Goal: Check status: Check status

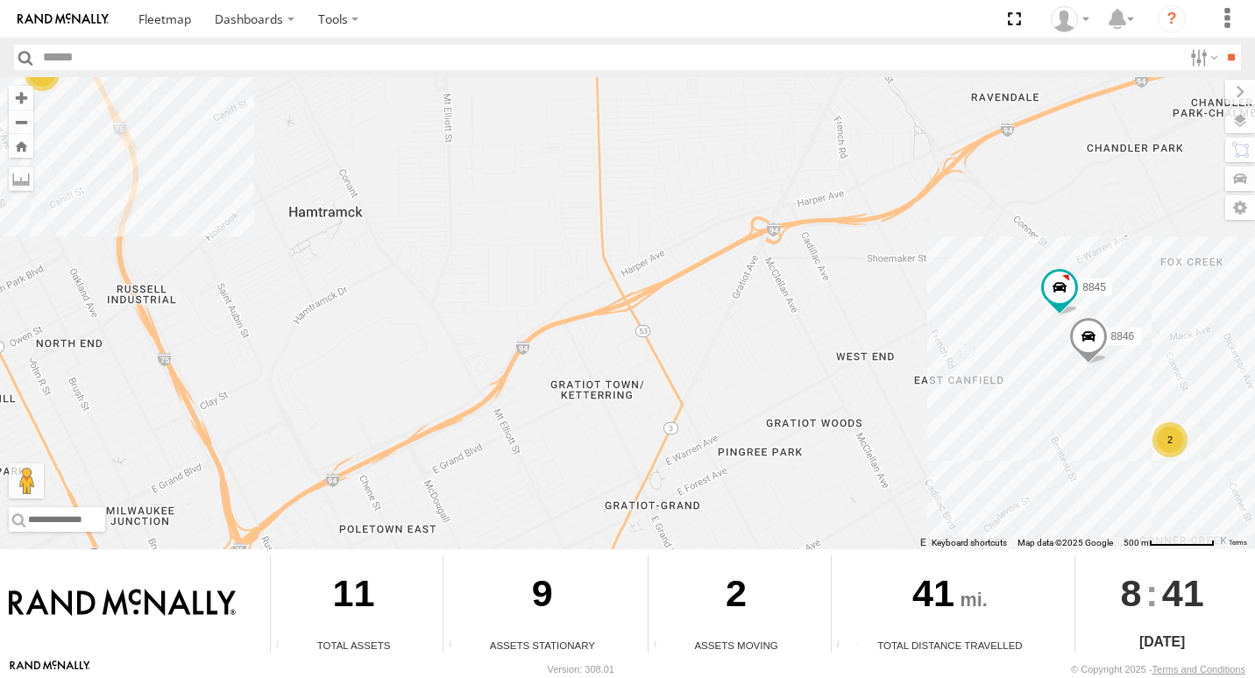
drag, startPoint x: 741, startPoint y: 465, endPoint x: 585, endPoint y: 308, distance: 221.3
click at [585, 308] on div "8845 8846 7 2" at bounding box center [627, 313] width 1255 height 472
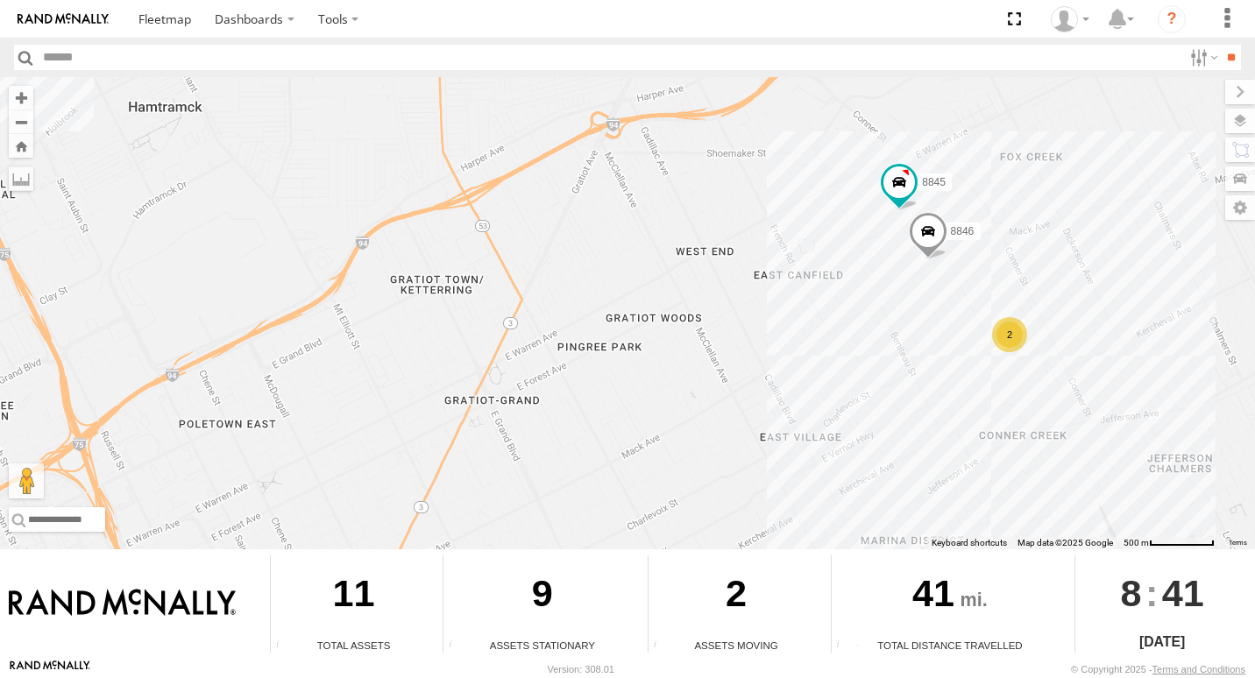
click at [1008, 339] on div "2" at bounding box center [1009, 334] width 35 height 35
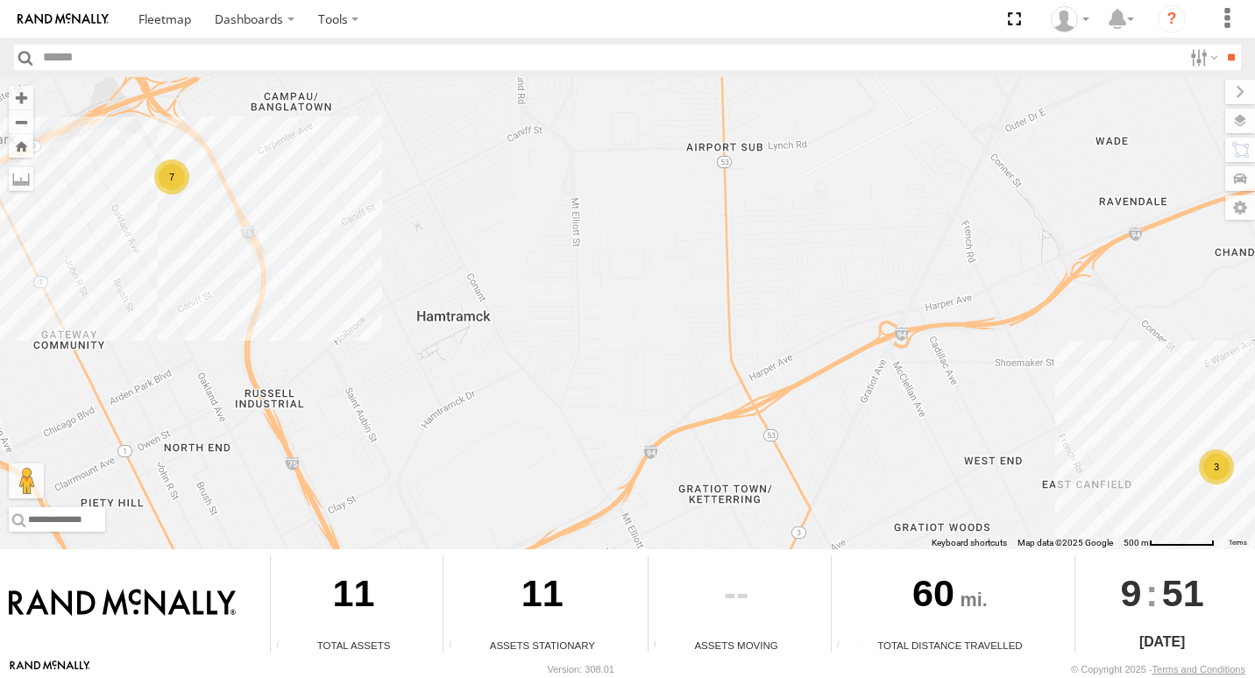
drag, startPoint x: 886, startPoint y: 307, endPoint x: 1041, endPoint y: 397, distance: 179.5
click at [1041, 397] on div "7 3 8850" at bounding box center [627, 313] width 1255 height 472
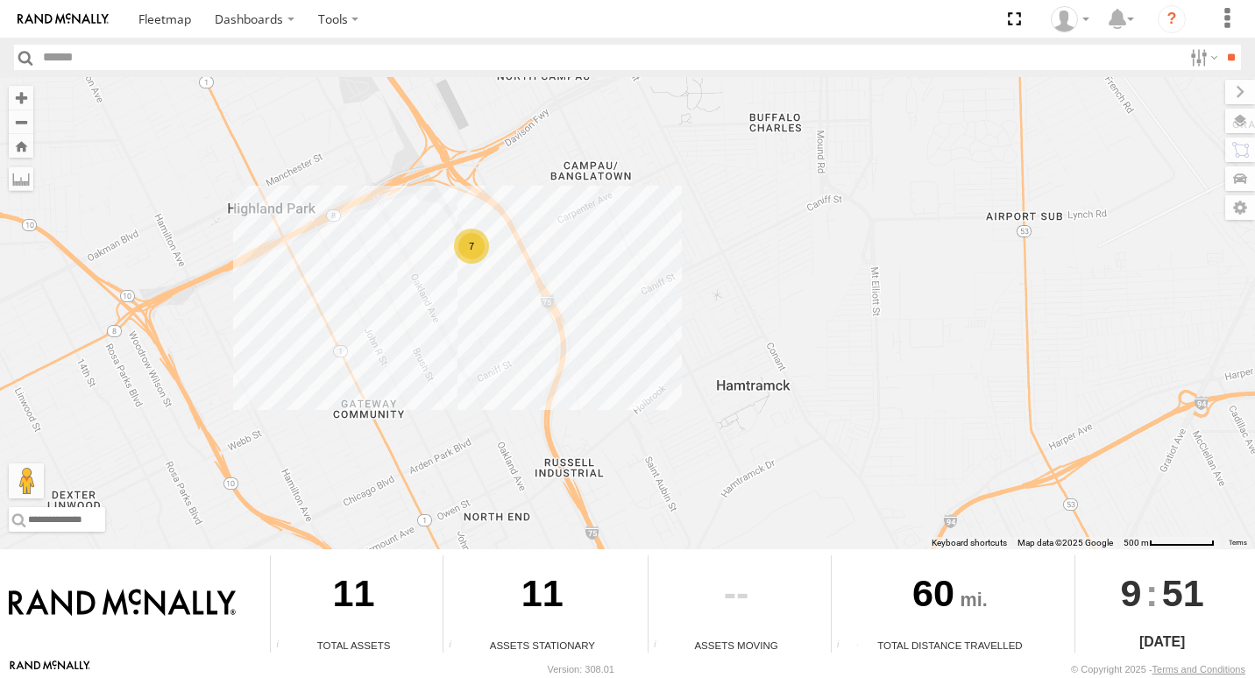
drag, startPoint x: 642, startPoint y: 333, endPoint x: 933, endPoint y: 360, distance: 292.3
click at [954, 415] on div "7 3 8850" at bounding box center [627, 313] width 1255 height 472
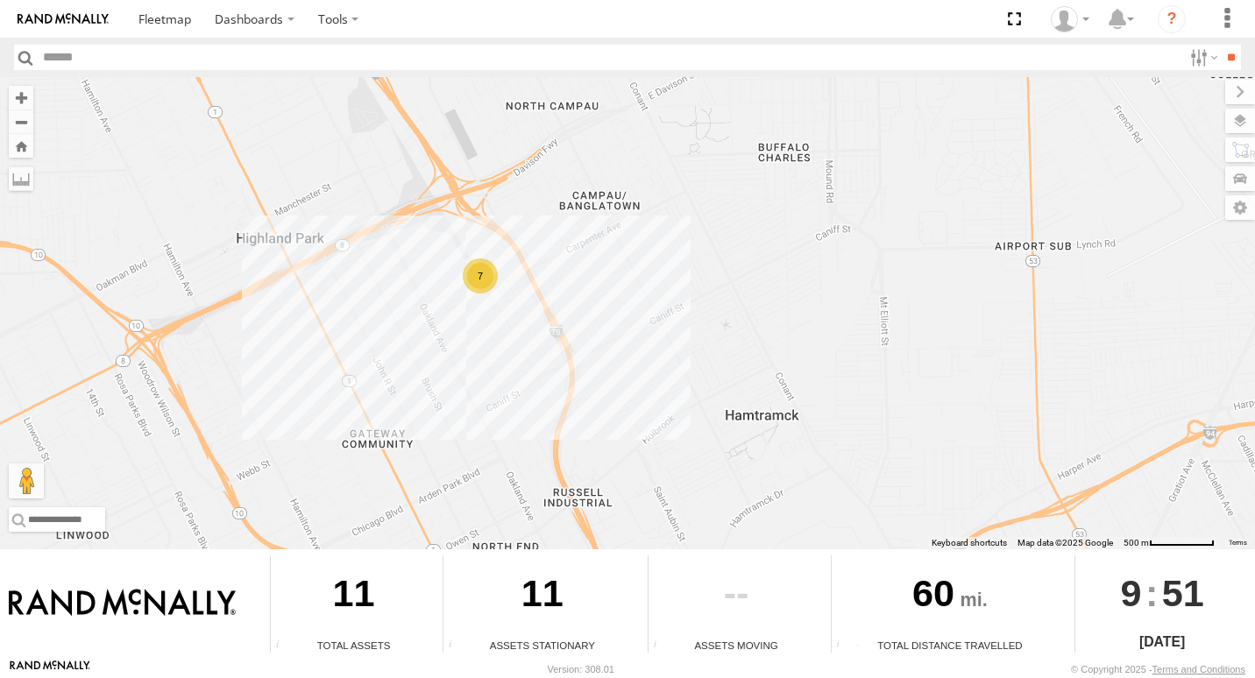
click at [492, 278] on div "7" at bounding box center [480, 276] width 35 height 35
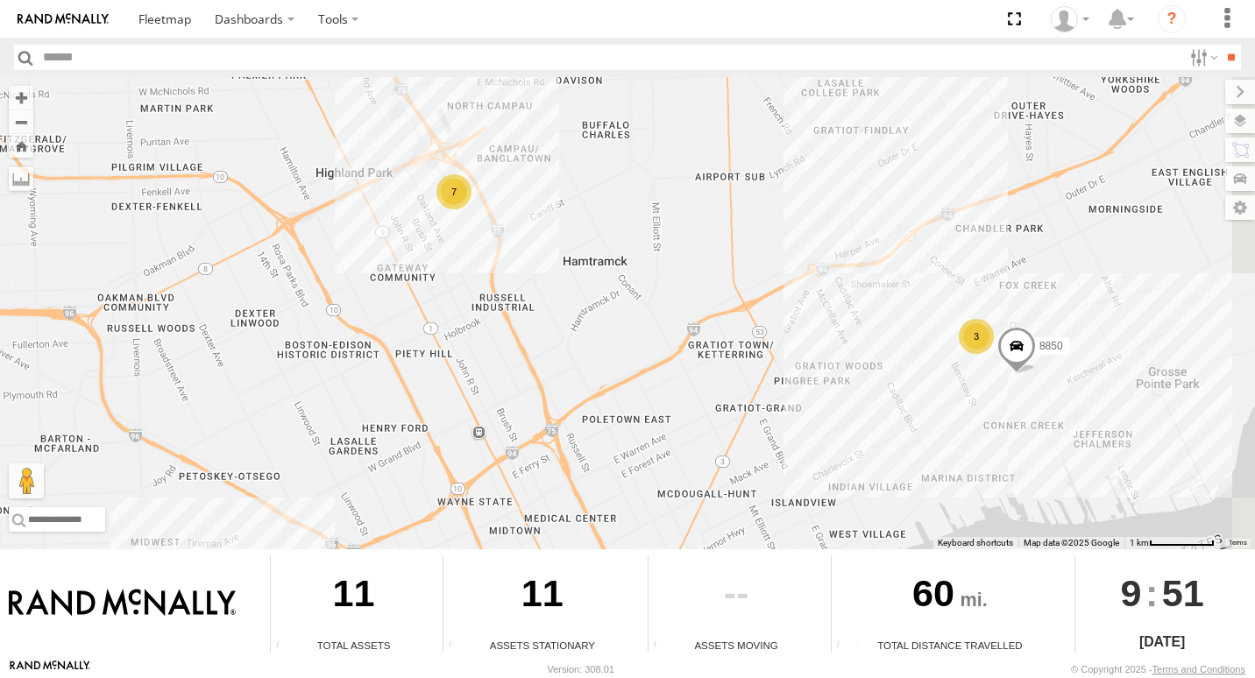
drag, startPoint x: 844, startPoint y: 392, endPoint x: 717, endPoint y: 318, distance: 146.9
click at [717, 318] on div "8850 7 3" at bounding box center [627, 313] width 1255 height 472
click at [976, 354] on div "8850 7 3" at bounding box center [627, 313] width 1255 height 472
click at [984, 331] on div "3" at bounding box center [976, 336] width 35 height 35
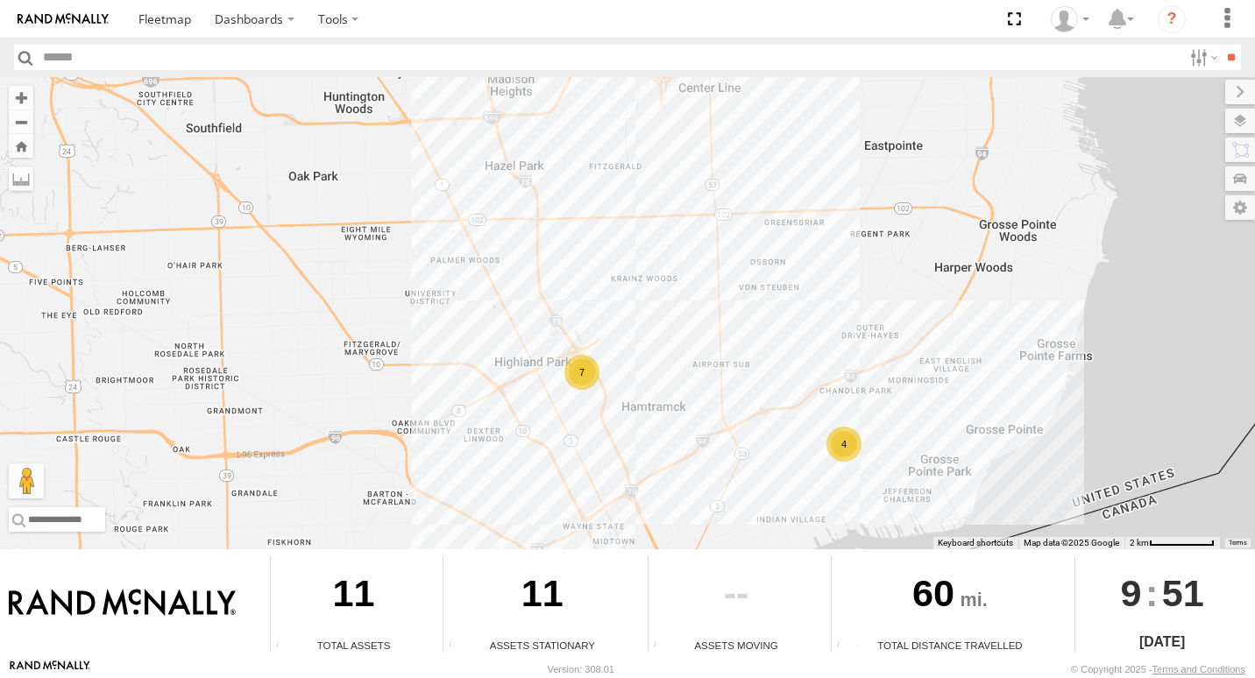
drag, startPoint x: 541, startPoint y: 329, endPoint x: 436, endPoint y: 415, distance: 136.3
click at [436, 415] on div "7 4" at bounding box center [627, 313] width 1255 height 472
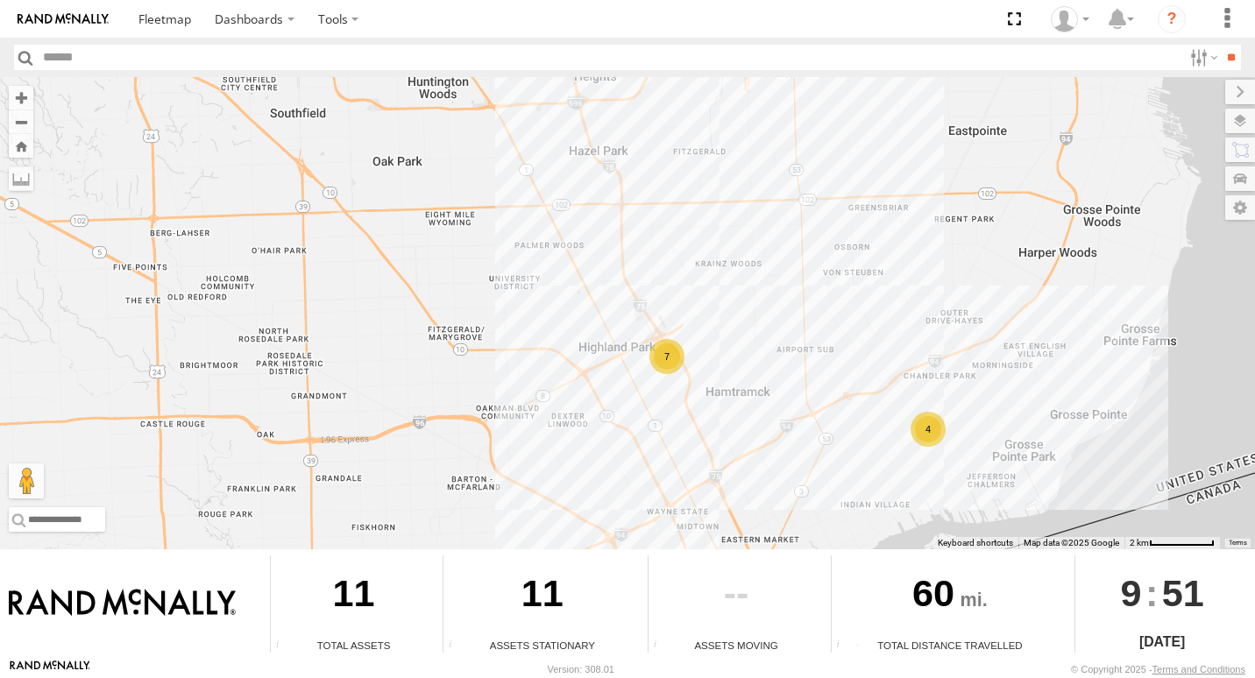
drag, startPoint x: 536, startPoint y: 268, endPoint x: 567, endPoint y: 219, distance: 57.9
click at [576, 222] on div "7 4" at bounding box center [627, 313] width 1255 height 472
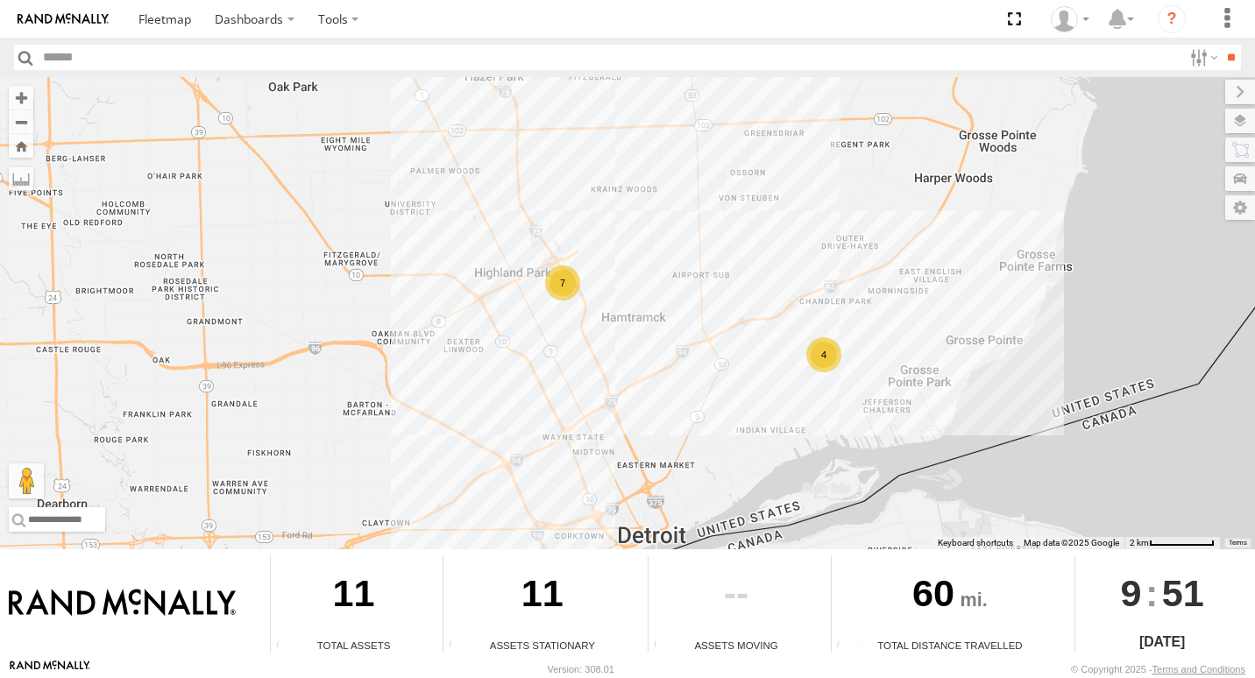
click at [557, 293] on div "7" at bounding box center [562, 283] width 35 height 35
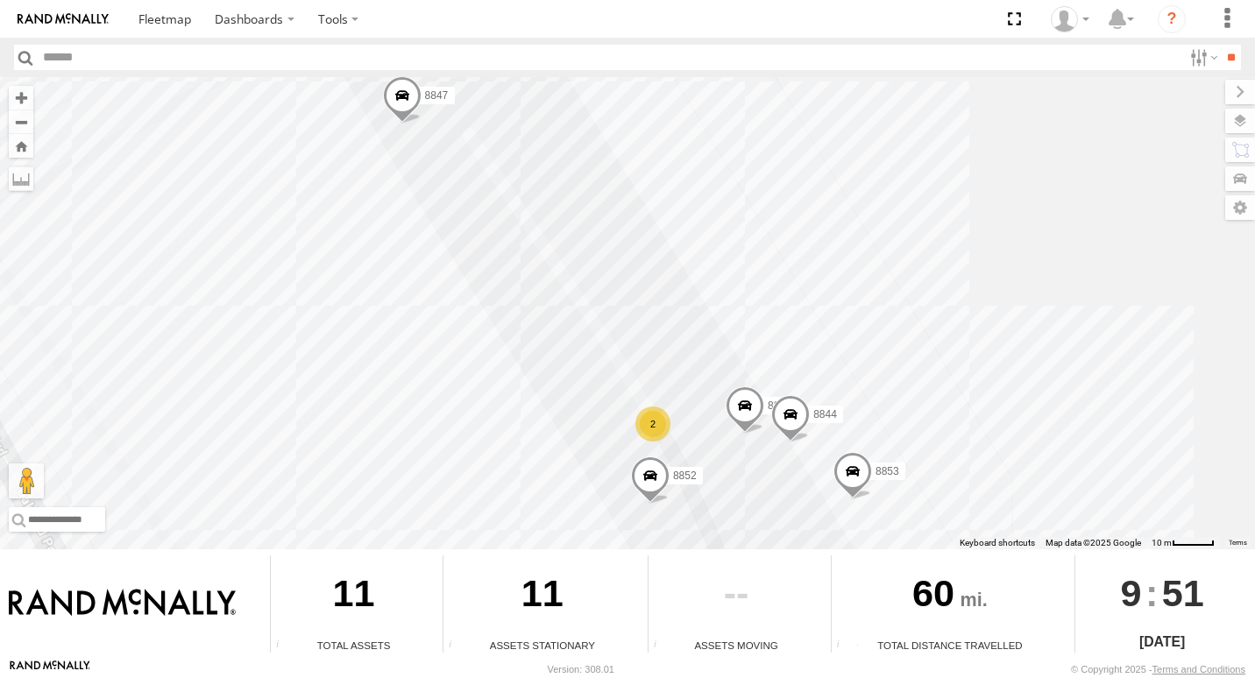
click at [749, 407] on span at bounding box center [745, 409] width 39 height 47
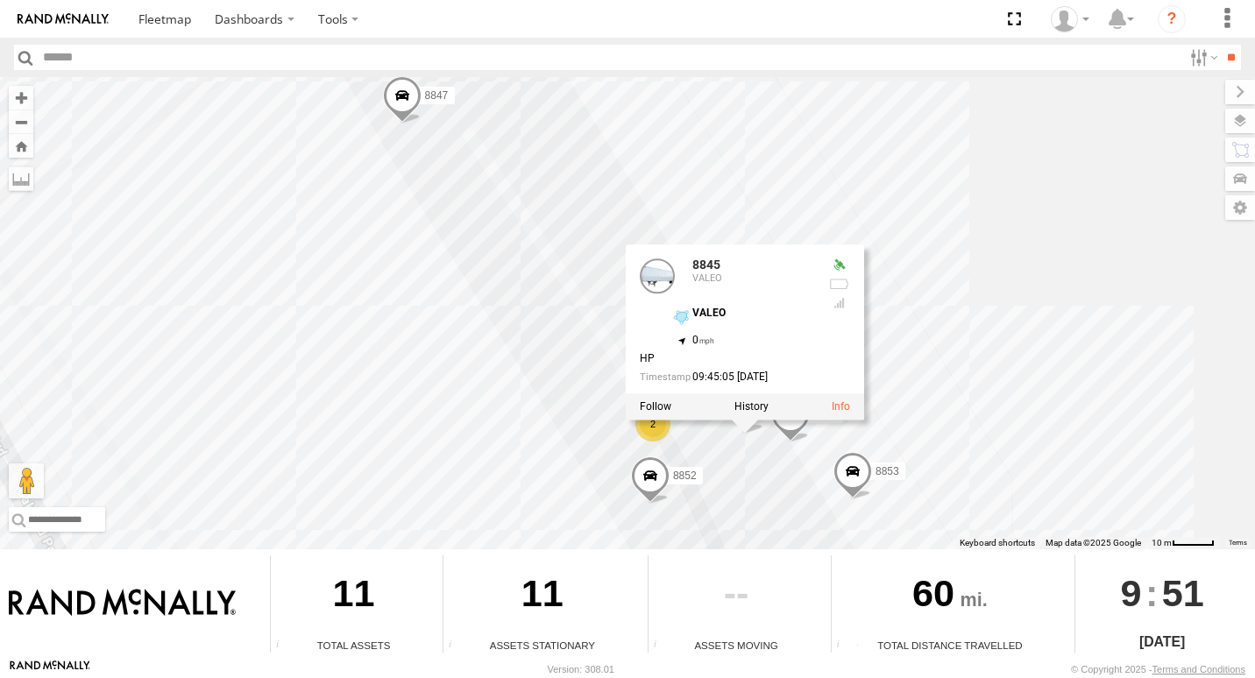
click at [954, 391] on div "8845 8853 8852 2 8847 8844 8845 VALEO VALEO 42.40289 , -83.07724 0 HP 09:45:05 …" at bounding box center [627, 313] width 1255 height 472
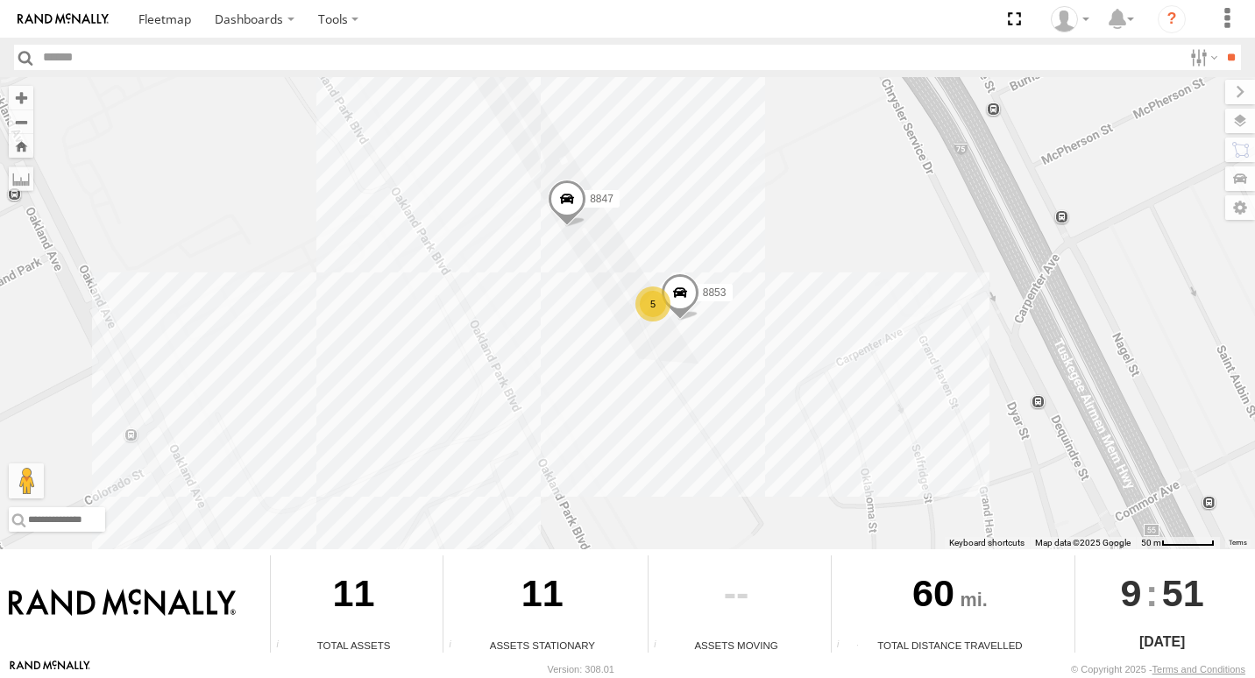
drag, startPoint x: 512, startPoint y: 408, endPoint x: 621, endPoint y: 337, distance: 130.1
click at [621, 337] on div "8853 8847 5" at bounding box center [627, 313] width 1255 height 472
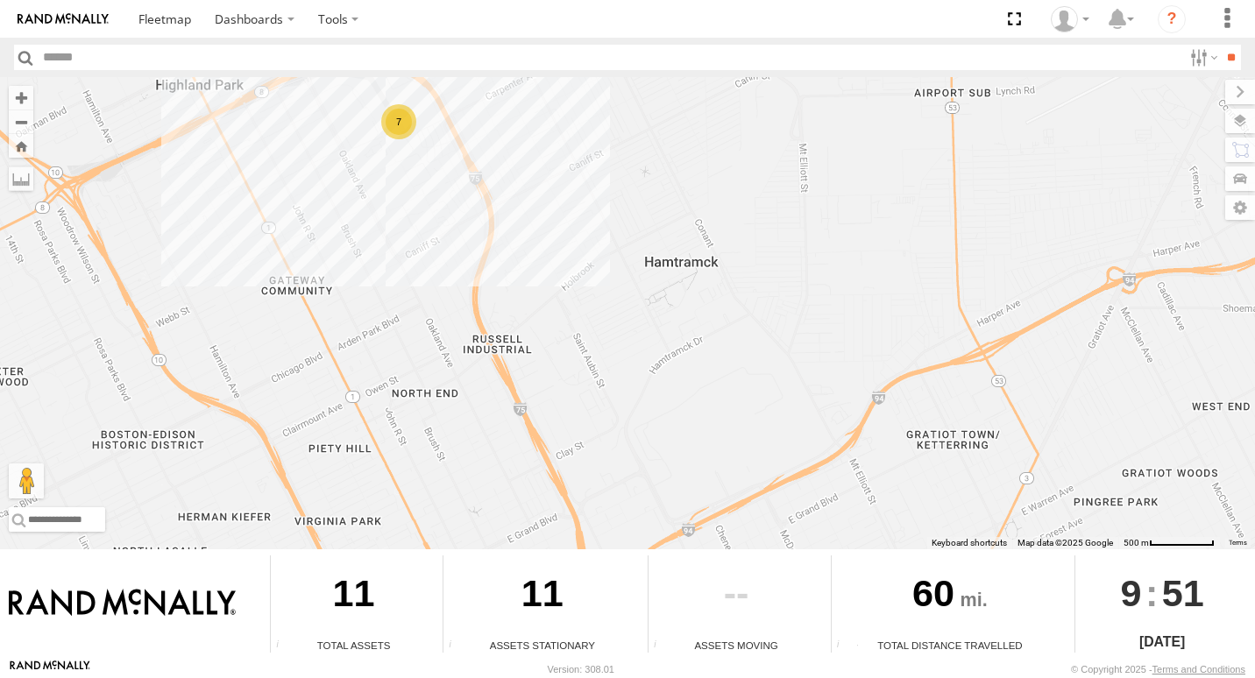
drag, startPoint x: 857, startPoint y: 410, endPoint x: 518, endPoint y: 144, distance: 431.3
click at [518, 144] on div "7" at bounding box center [627, 313] width 1255 height 472
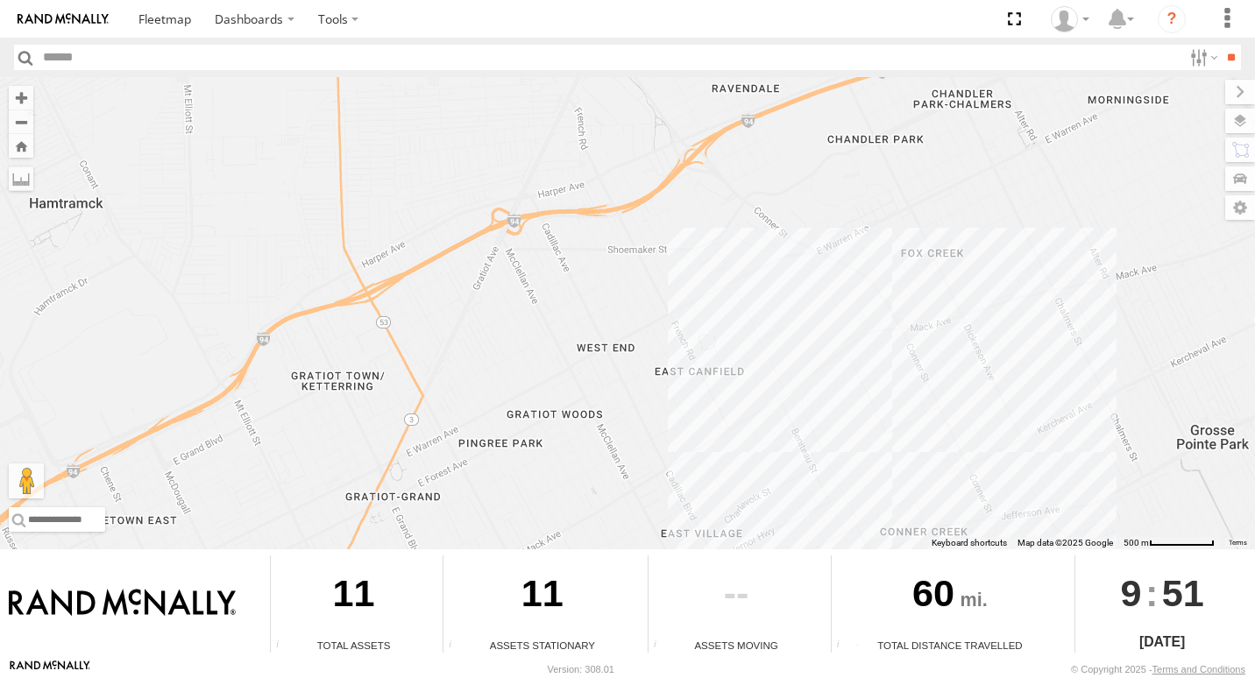
drag, startPoint x: 559, startPoint y: 223, endPoint x: 148, endPoint y: 165, distance: 415.2
click at [148, 165] on div "7" at bounding box center [627, 313] width 1255 height 472
click at [835, 356] on div "3" at bounding box center [829, 354] width 35 height 35
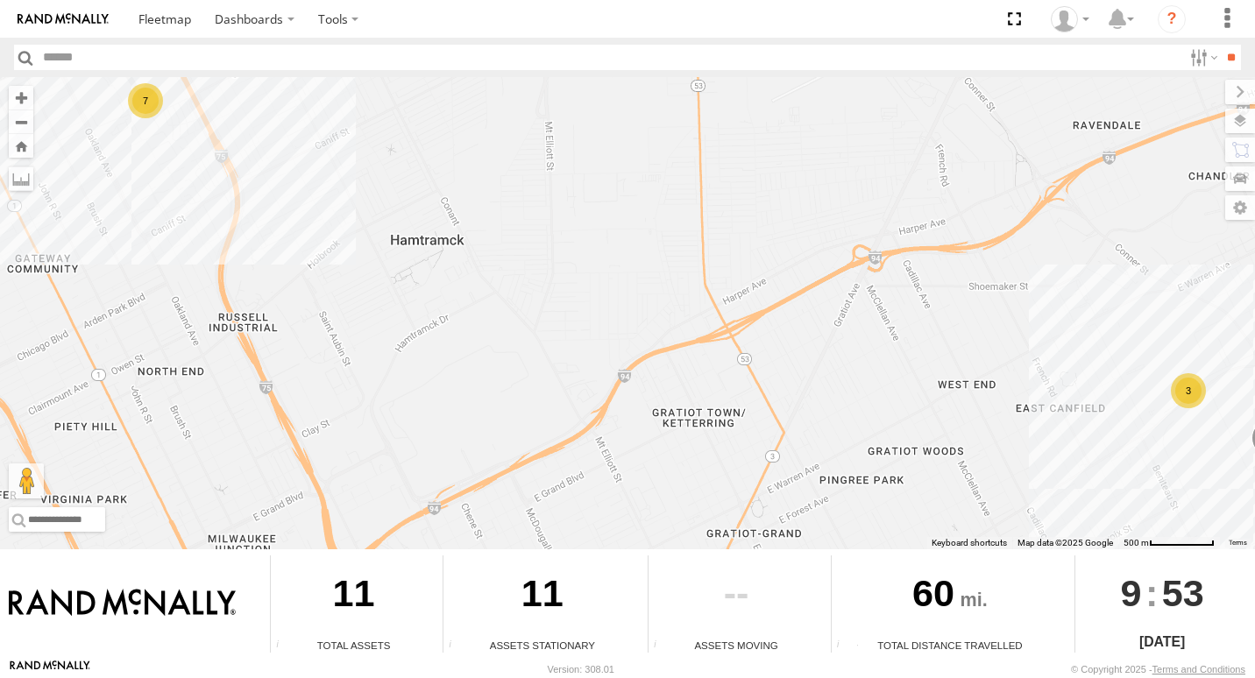
drag, startPoint x: 887, startPoint y: 203, endPoint x: 744, endPoint y: 211, distance: 143.1
click at [979, 207] on div "7 3 8850" at bounding box center [627, 313] width 1255 height 472
click at [1201, 398] on div "3" at bounding box center [1190, 389] width 35 height 35
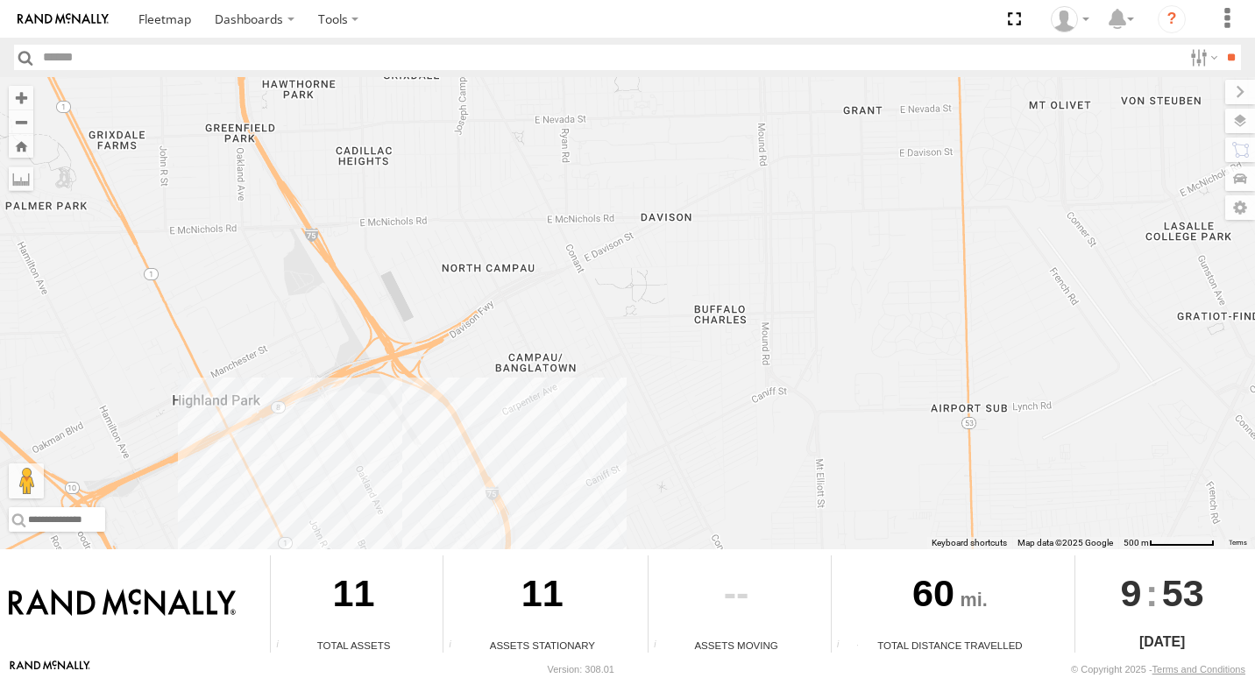
drag, startPoint x: 259, startPoint y: 163, endPoint x: 1038, endPoint y: 581, distance: 884.2
click at [1038, 581] on div "← Move left → Move right ↑ Move up ↓ Move down + Zoom in - Zoom out Home Jump l…" at bounding box center [627, 368] width 1255 height 582
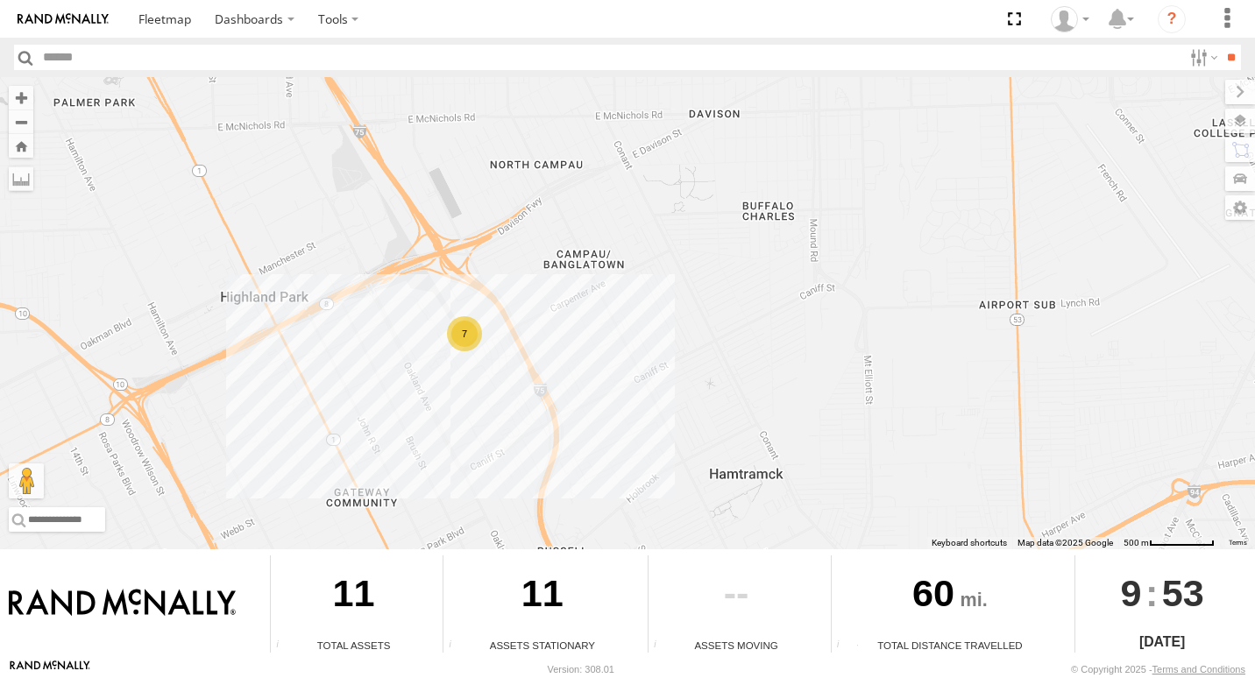
drag, startPoint x: 585, startPoint y: 394, endPoint x: 552, endPoint y: 320, distance: 80.8
click at [552, 320] on div "8850 3 7" at bounding box center [627, 313] width 1255 height 472
click at [478, 349] on div "7" at bounding box center [467, 335] width 35 height 35
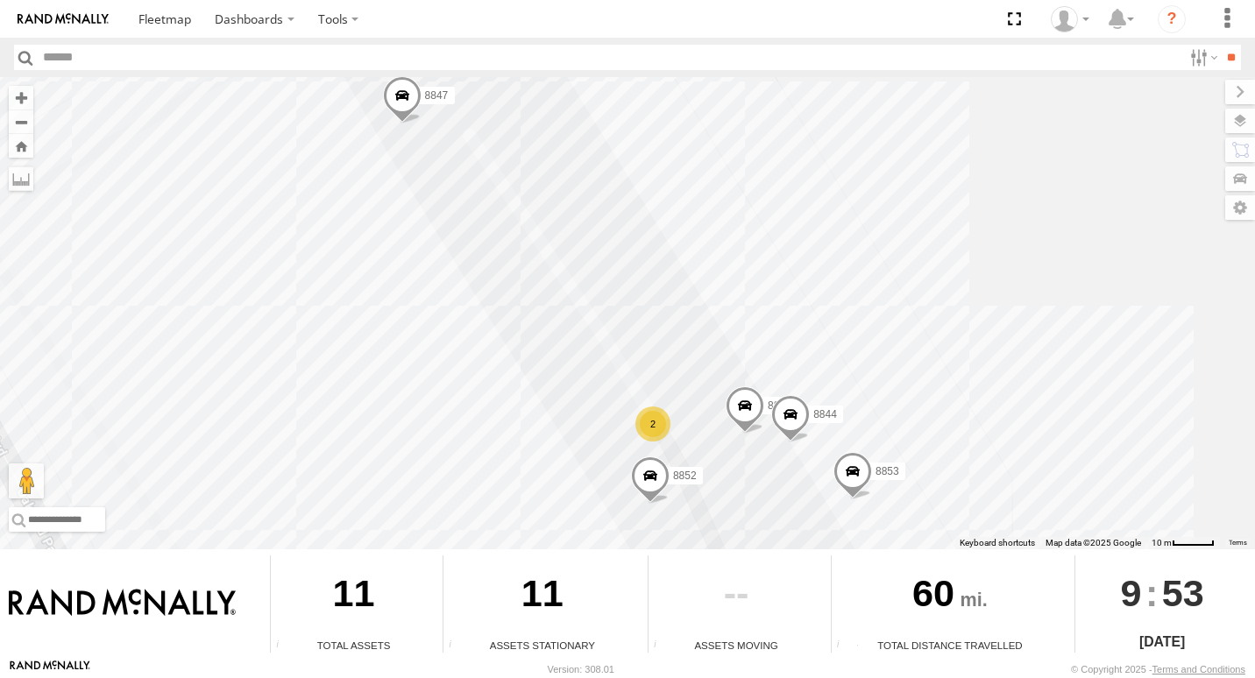
click at [743, 402] on span at bounding box center [745, 409] width 39 height 47
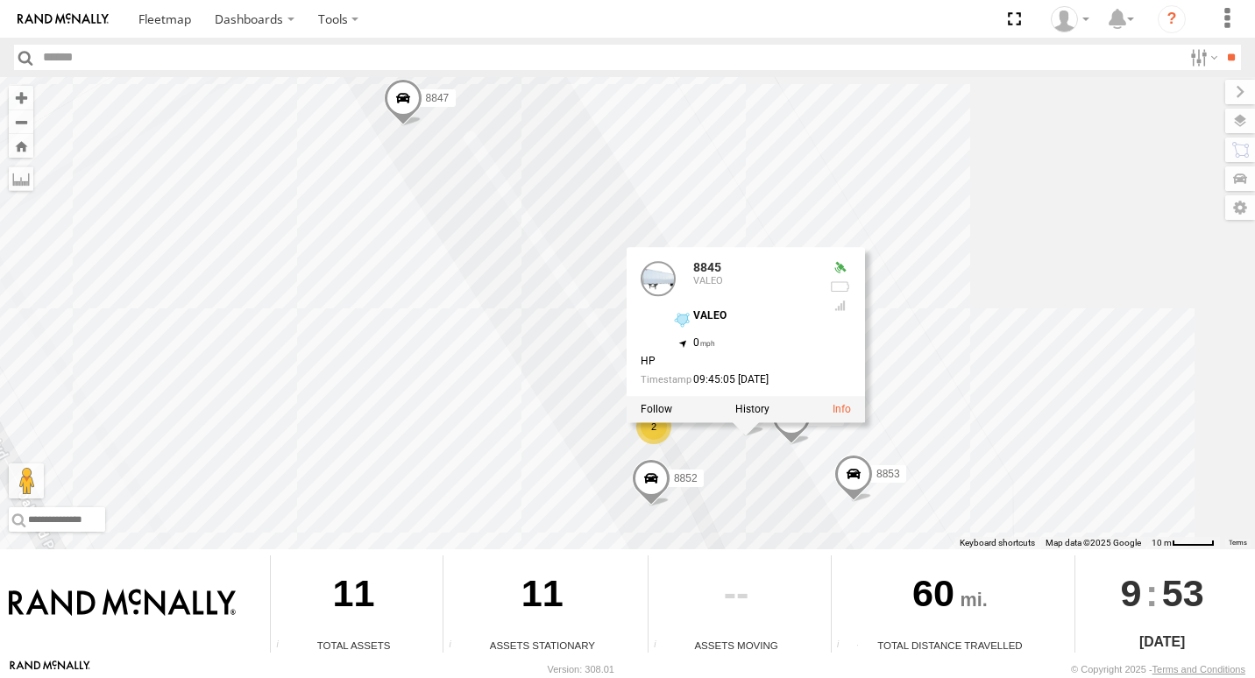
drag, startPoint x: 992, startPoint y: 309, endPoint x: 983, endPoint y: 314, distance: 9.8
click at [990, 312] on div "8850 8845 8853 8852 2 8847 8844 8845 VALEO VALEO 42.40289 , -83.07724 0 HP 09:4…" at bounding box center [627, 313] width 1255 height 472
click at [969, 320] on div "8850 8845 8853 8852 2 8847 8844 8845 VALEO VALEO 42.40289 , -83.07724 0 HP 09:4…" at bounding box center [627, 313] width 1255 height 472
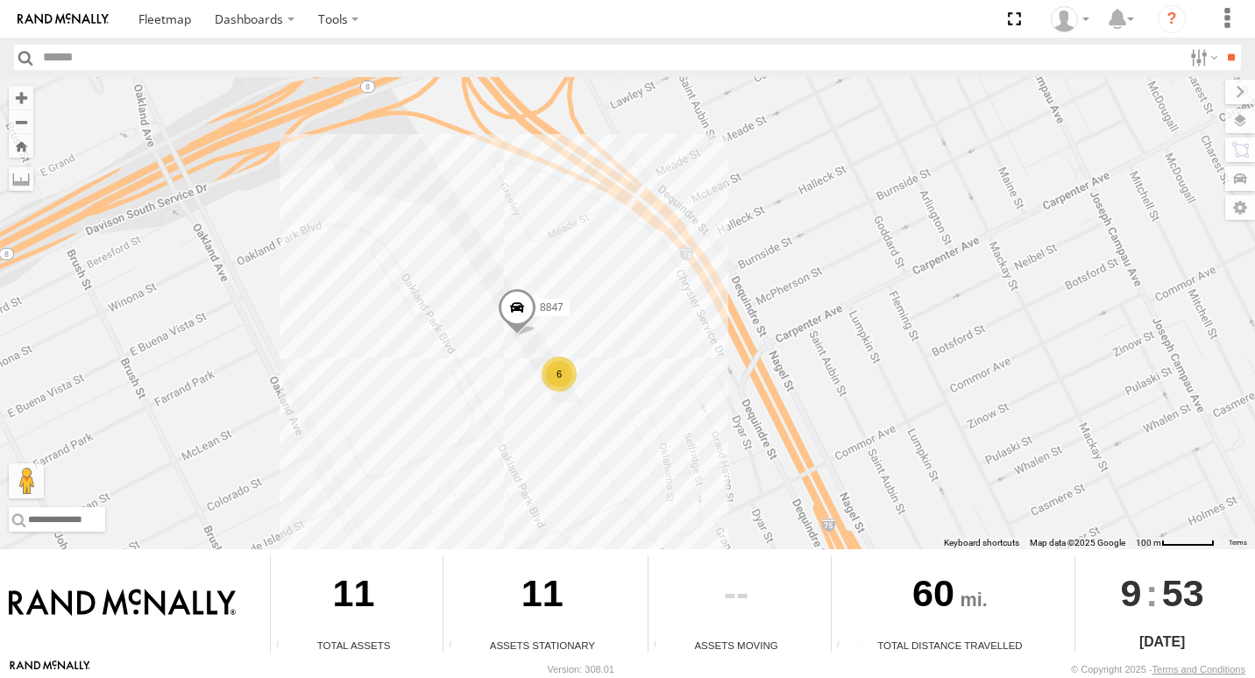
drag, startPoint x: 936, startPoint y: 397, endPoint x: 567, endPoint y: 368, distance: 370.1
click at [571, 385] on div "8850 8847 6" at bounding box center [627, 313] width 1255 height 472
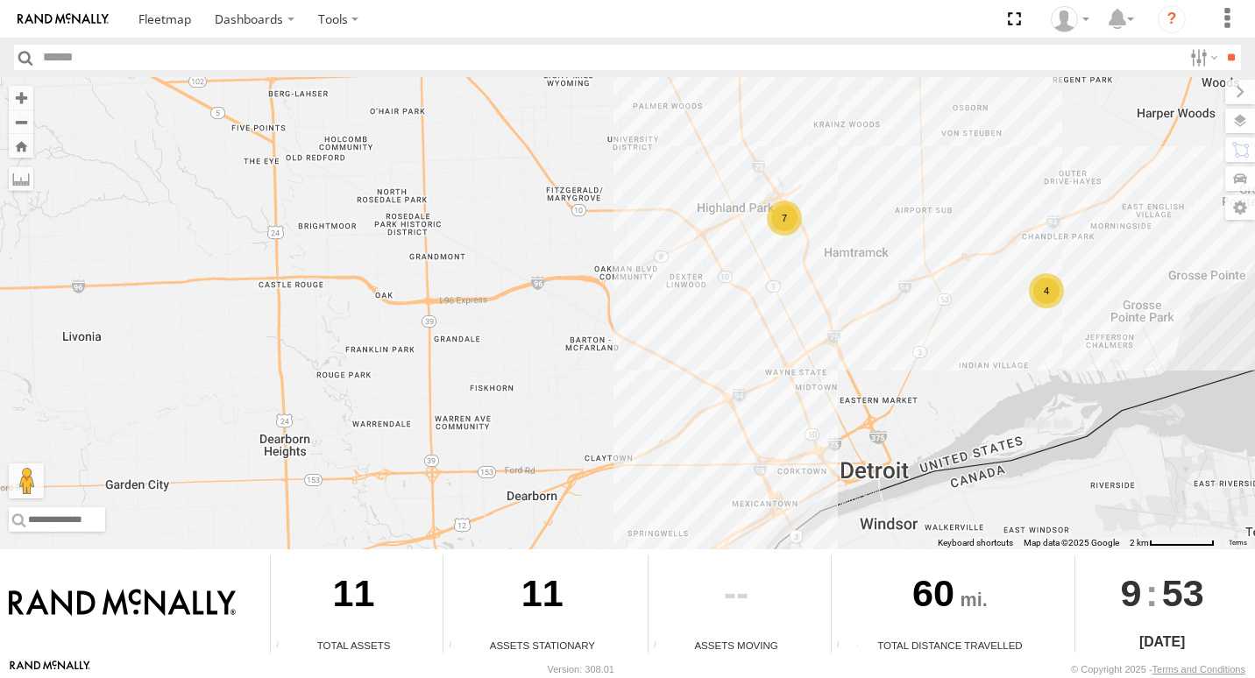
drag, startPoint x: 1007, startPoint y: 368, endPoint x: 922, endPoint y: 358, distance: 85.7
click at [922, 358] on div "7 4" at bounding box center [627, 313] width 1255 height 472
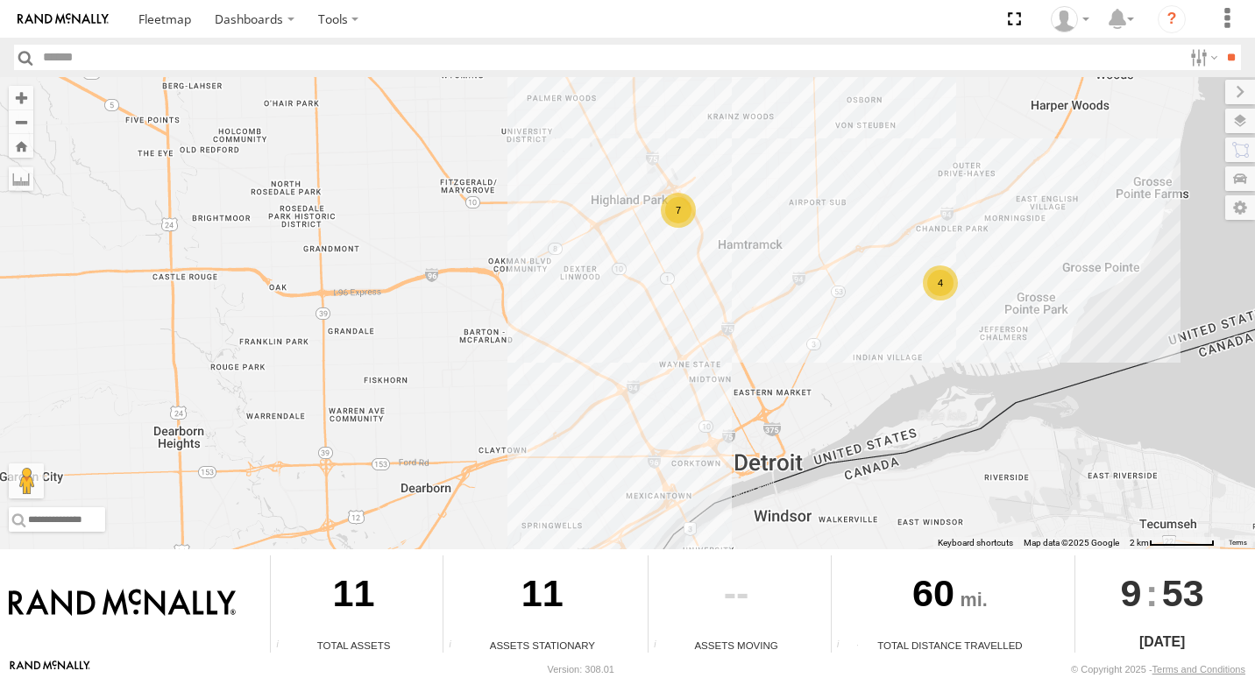
drag, startPoint x: 922, startPoint y: 358, endPoint x: 772, endPoint y: 337, distance: 151.3
click at [772, 337] on div "7 4" at bounding box center [627, 313] width 1255 height 472
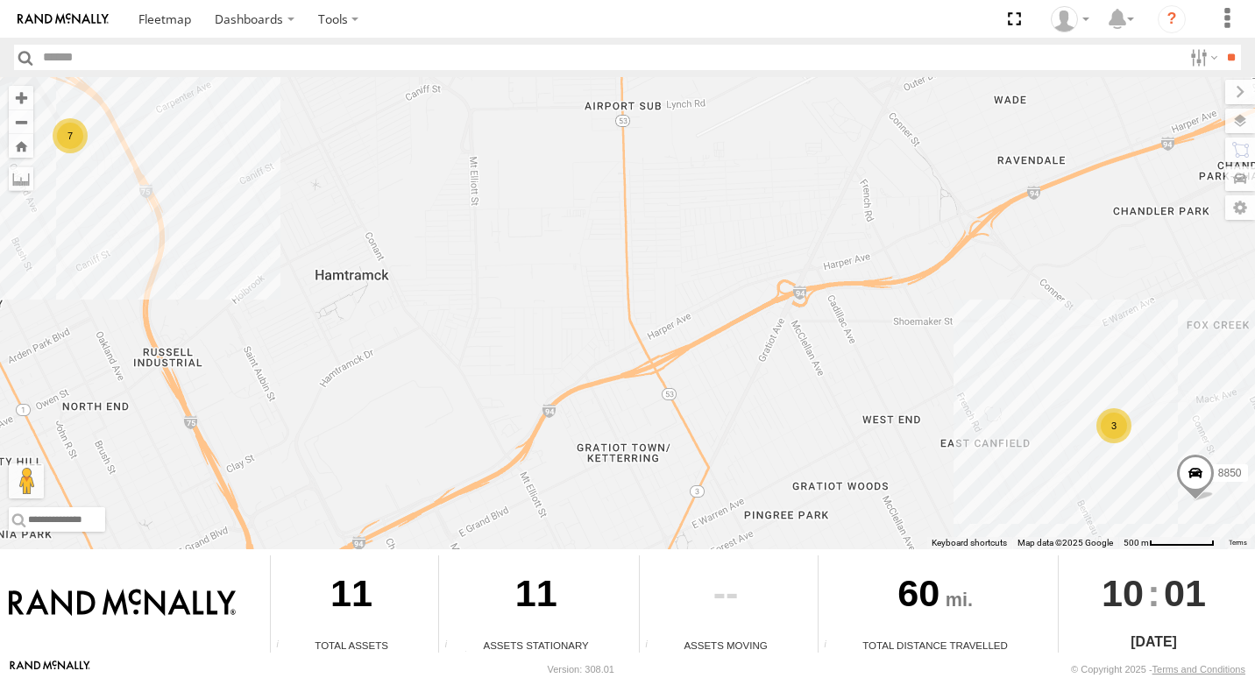
click at [1112, 437] on div "3" at bounding box center [1113, 425] width 35 height 35
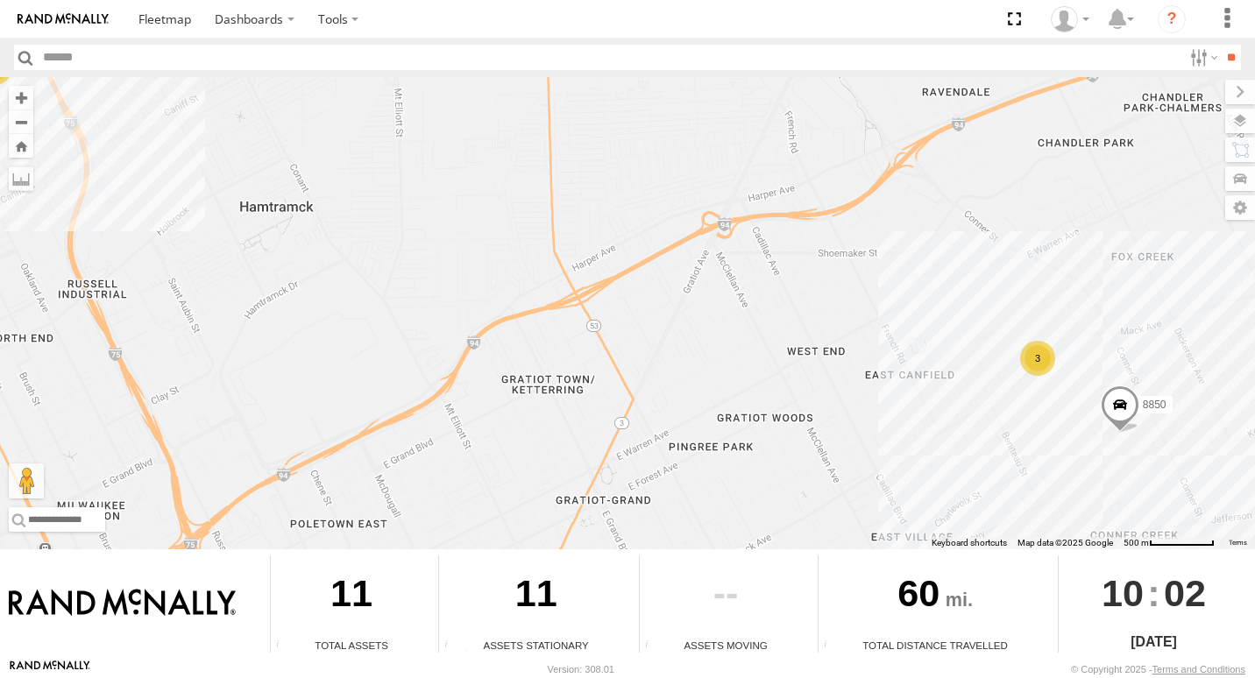
drag, startPoint x: 934, startPoint y: 479, endPoint x: 859, endPoint y: 408, distance: 102.9
click at [859, 408] on div "7 3 8850" at bounding box center [627, 313] width 1255 height 472
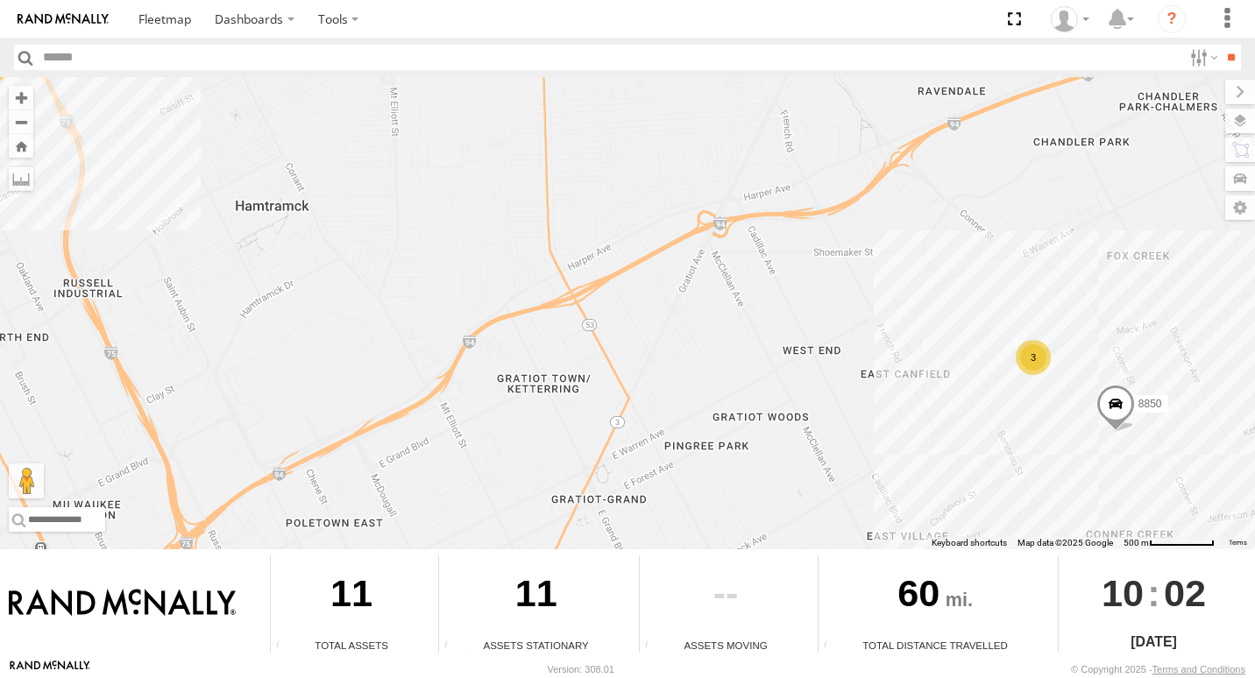
click at [1033, 365] on div "3" at bounding box center [1033, 357] width 35 height 35
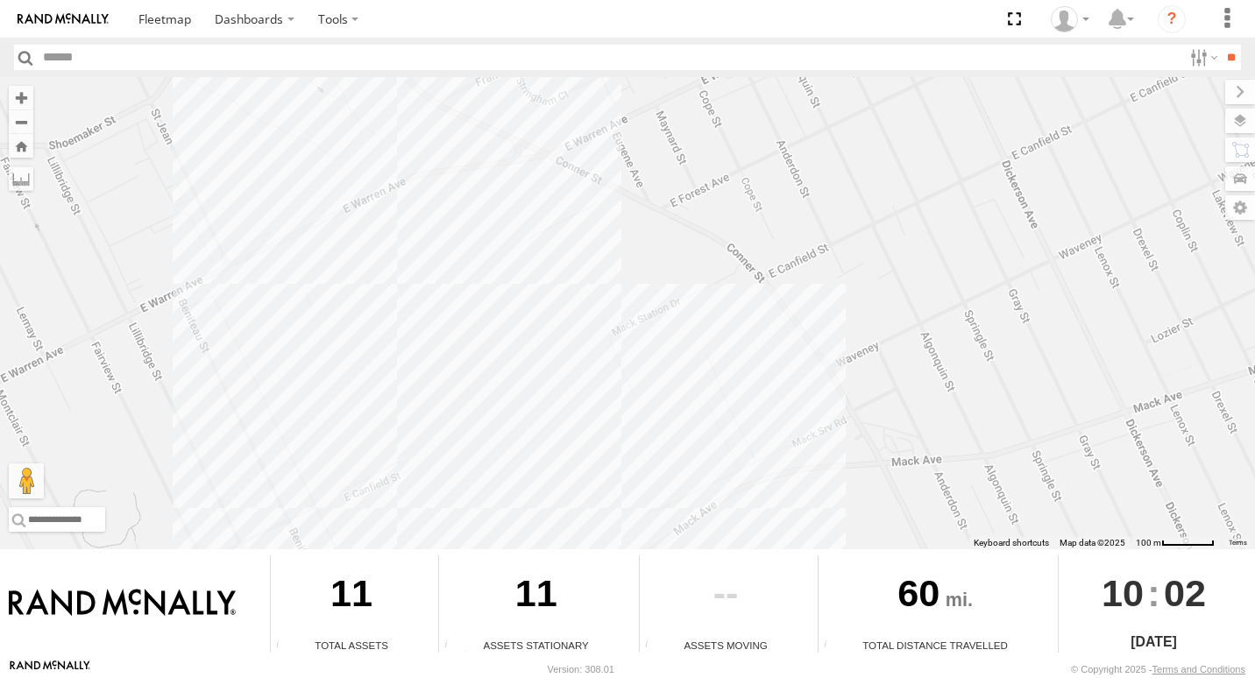
drag, startPoint x: 607, startPoint y: 366, endPoint x: 941, endPoint y: 549, distance: 380.5
click at [941, 549] on div "8850 3" at bounding box center [627, 313] width 1255 height 472
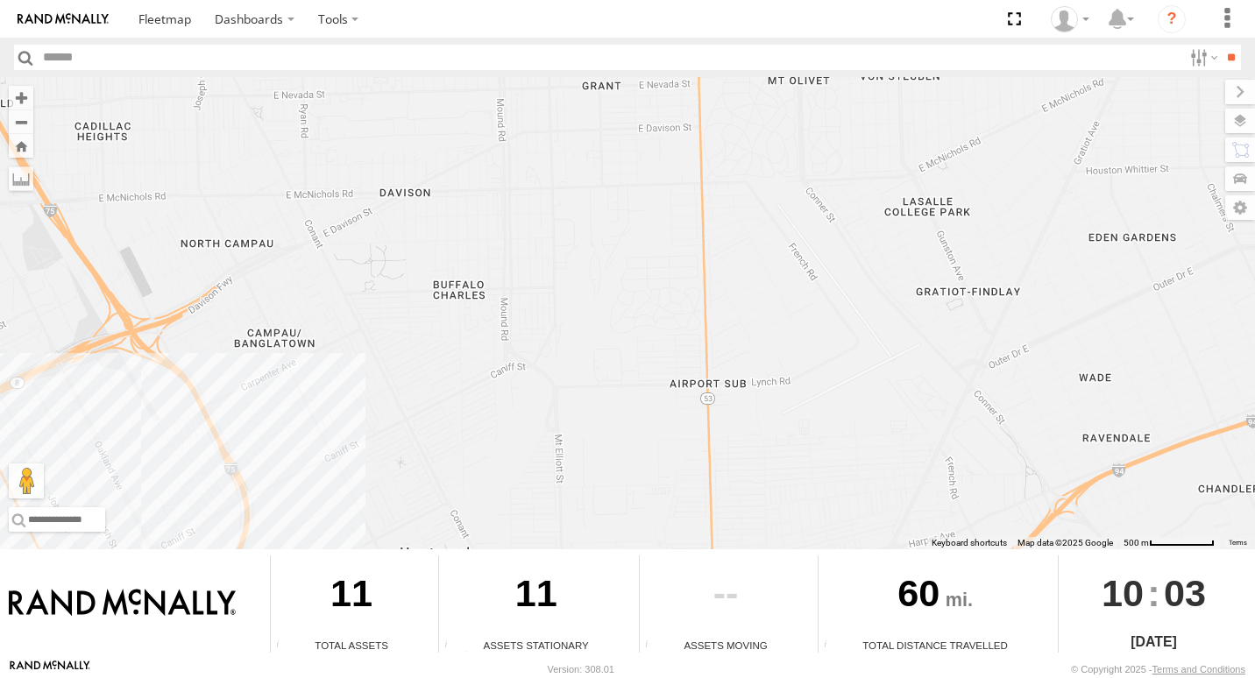
drag, startPoint x: 365, startPoint y: 314, endPoint x: 704, endPoint y: 493, distance: 383.1
click at [704, 493] on div "8850 3" at bounding box center [627, 313] width 1255 height 472
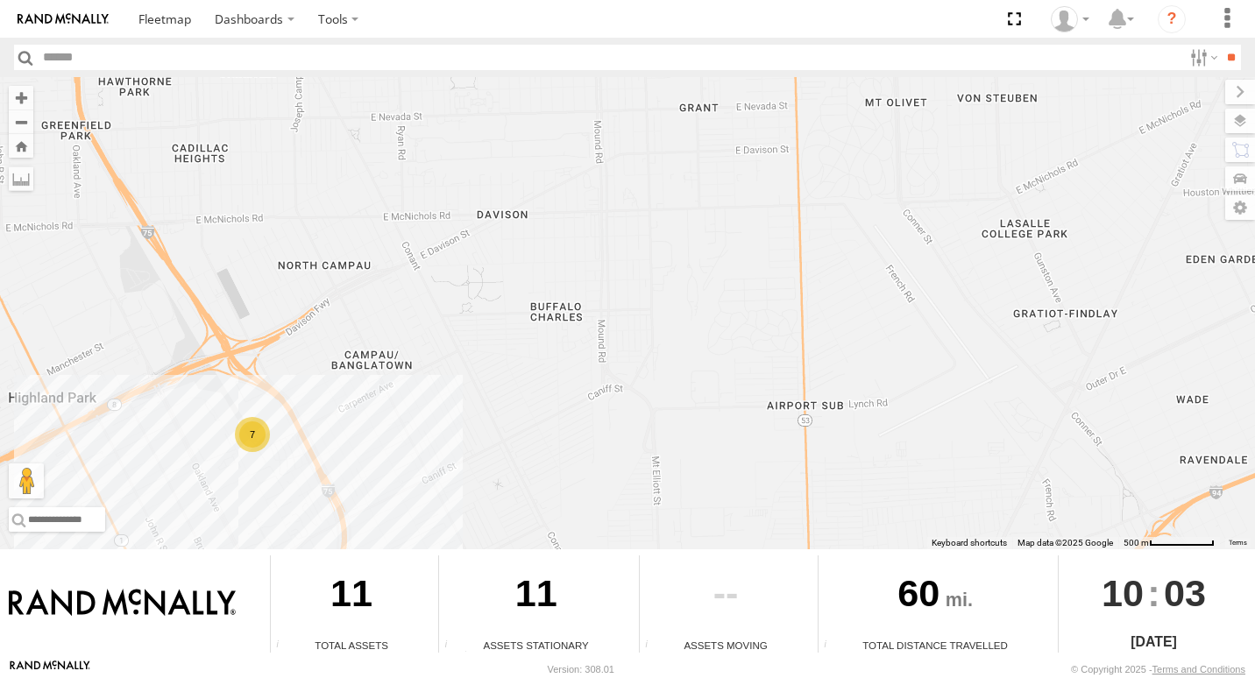
drag, startPoint x: 311, startPoint y: 356, endPoint x: 364, endPoint y: 364, distance: 53.2
click at [364, 364] on div "8850 3 7" at bounding box center [627, 313] width 1255 height 472
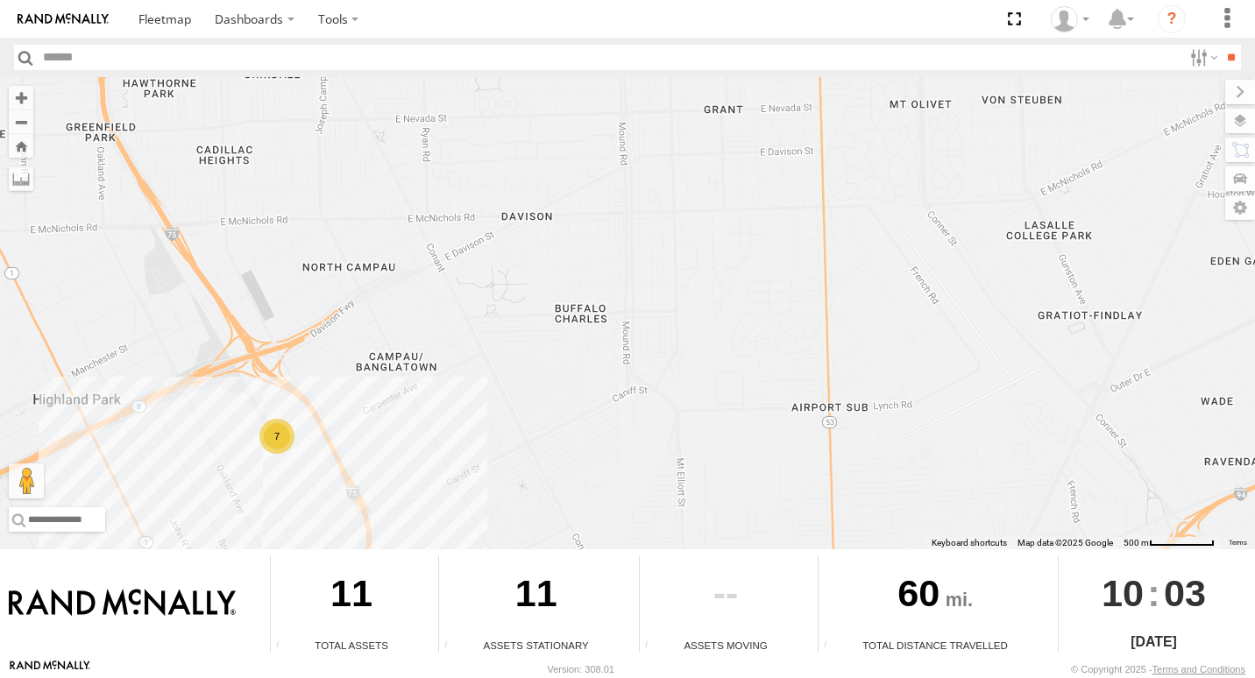
click at [287, 445] on div "7" at bounding box center [276, 436] width 35 height 35
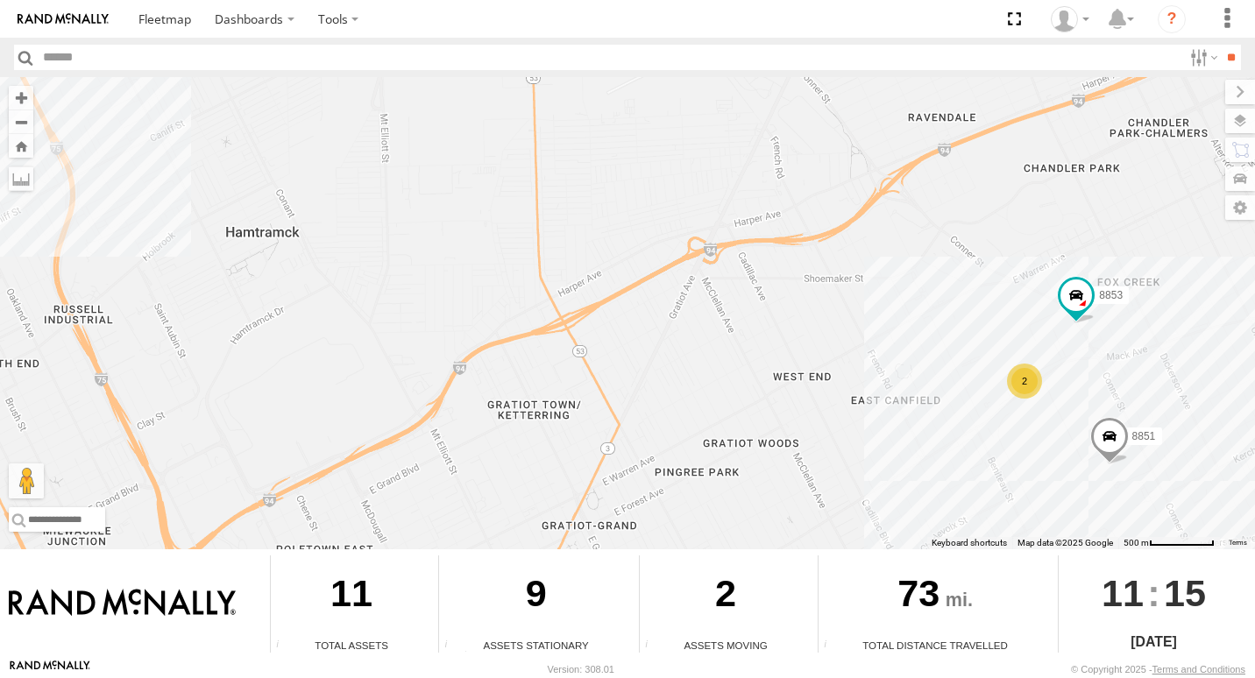
drag, startPoint x: 1068, startPoint y: 324, endPoint x: 979, endPoint y: 282, distance: 98.8
click at [979, 282] on div "6 8846 2 8853 8851" at bounding box center [627, 313] width 1255 height 472
